Goal: Task Accomplishment & Management: Manage account settings

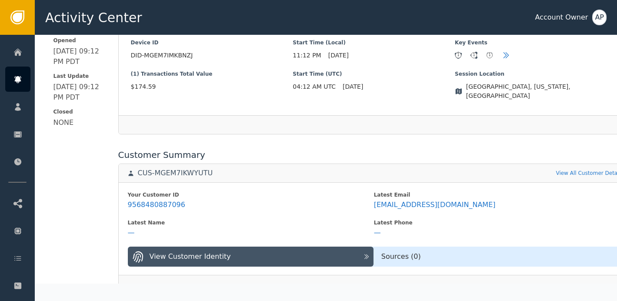
scroll to position [264, 0]
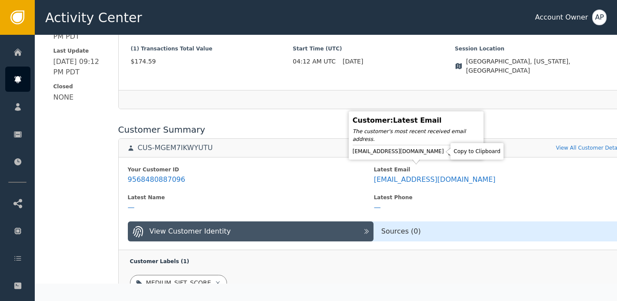
click at [447, 147] on icon at bounding box center [451, 151] width 9 height 9
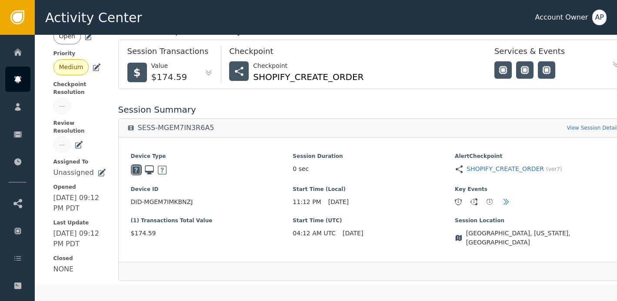
scroll to position [0, 0]
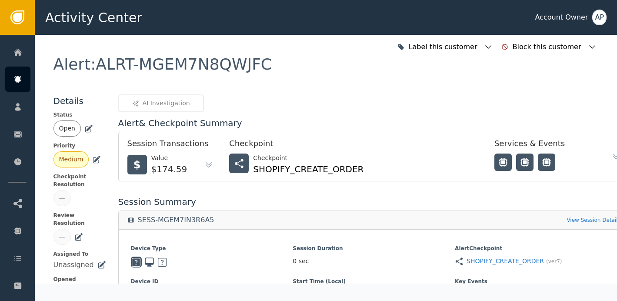
click at [84, 128] on icon at bounding box center [88, 128] width 9 height 9
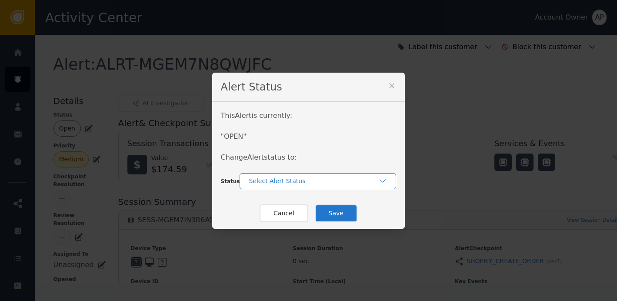
click at [267, 178] on div "Select Alert Status" at bounding box center [314, 181] width 130 height 9
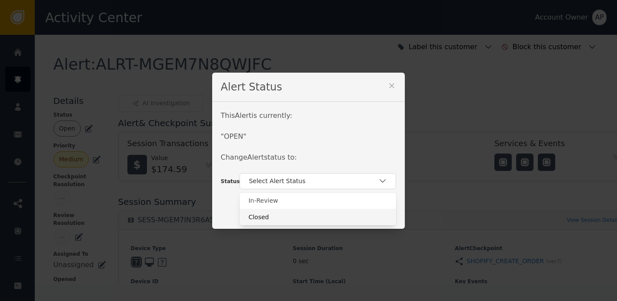
click at [287, 217] on div "Closed" at bounding box center [317, 217] width 139 height 9
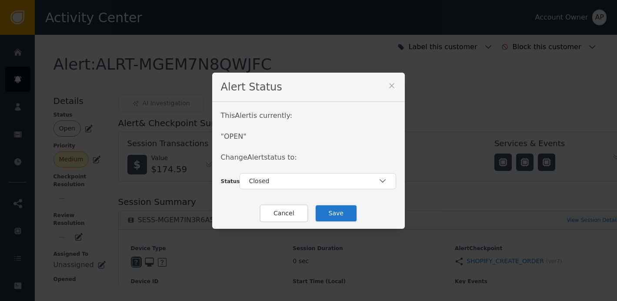
click at [322, 217] on button "Save" at bounding box center [336, 213] width 43 height 18
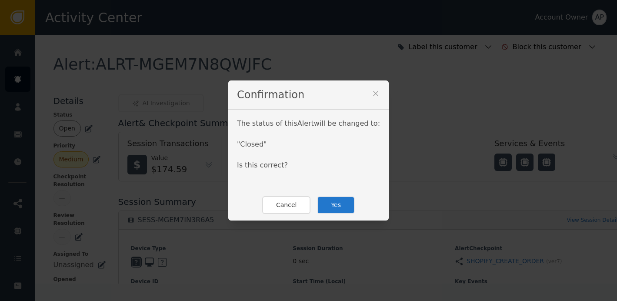
click at [327, 212] on button "Yes" at bounding box center [336, 205] width 38 height 18
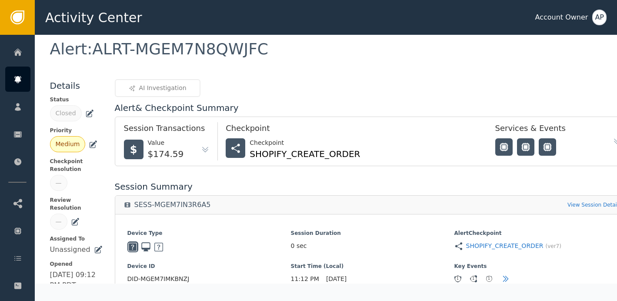
scroll to position [0, 3]
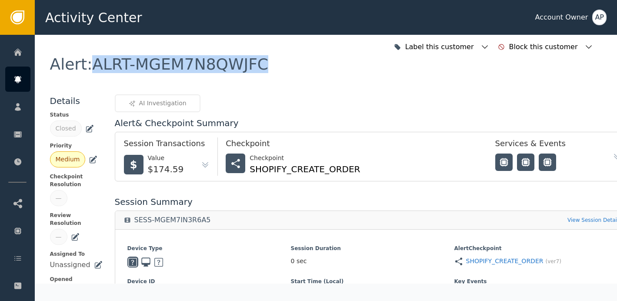
drag, startPoint x: 254, startPoint y: 62, endPoint x: 93, endPoint y: 64, distance: 161.3
click at [90, 64] on div "Alert : ALRT-MGEM7N8QWJFC" at bounding box center [159, 65] width 219 height 16
copy div "ALRT-MGEM7N8QWJFC"
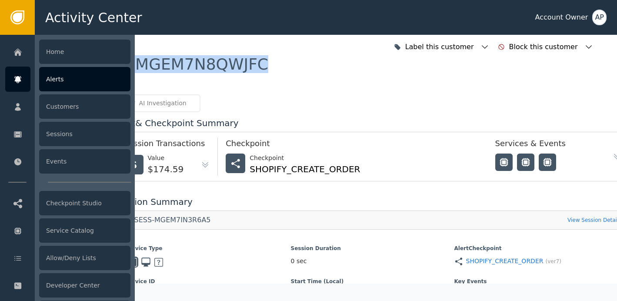
click at [26, 72] on div at bounding box center [17, 79] width 25 height 25
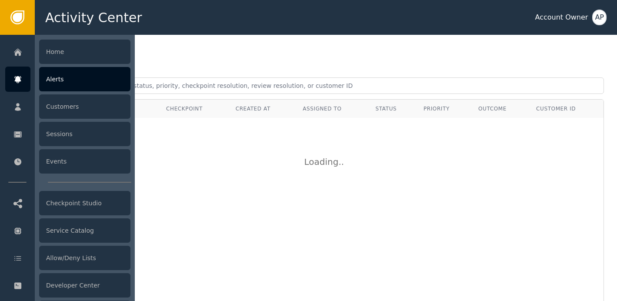
click at [49, 82] on div "Alerts" at bounding box center [84, 79] width 91 height 24
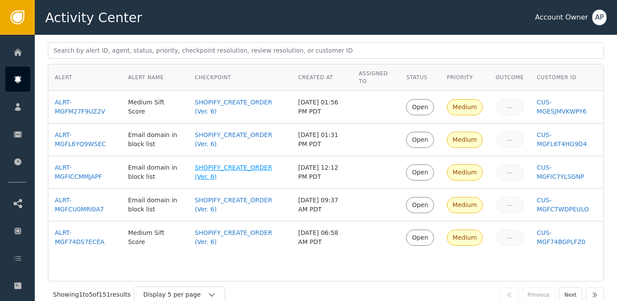
scroll to position [64, 0]
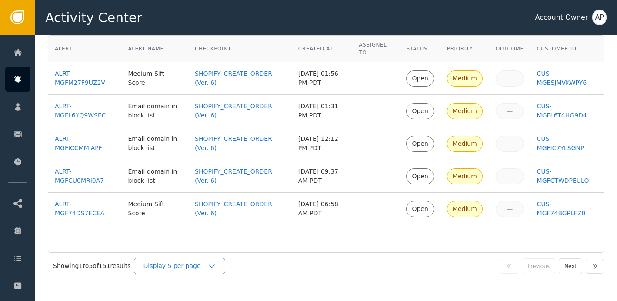
click at [175, 265] on div "Display 5 per page" at bounding box center [175, 265] width 64 height 9
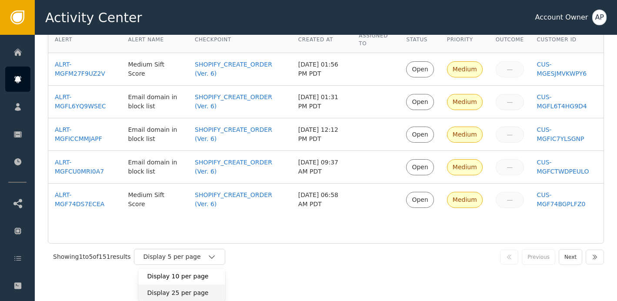
click at [190, 294] on div "Display 25 per page" at bounding box center [182, 292] width 70 height 9
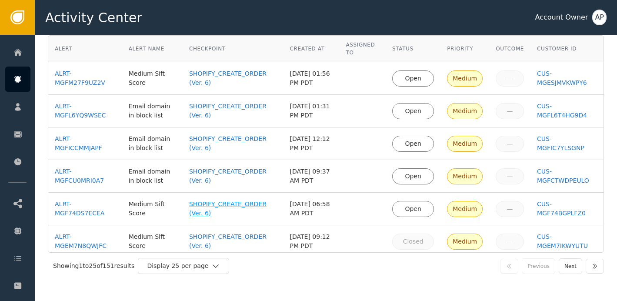
scroll to position [57, 0]
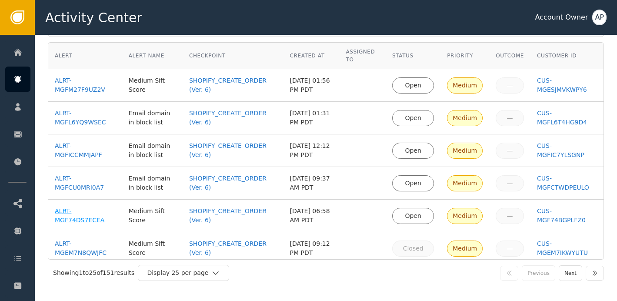
click at [93, 219] on div "ALRT-MGF74DS7ECEA" at bounding box center [85, 216] width 61 height 18
click at [77, 149] on div "ALRT-MGFICCMMJAPF" at bounding box center [85, 150] width 61 height 18
